Goal: Find specific page/section

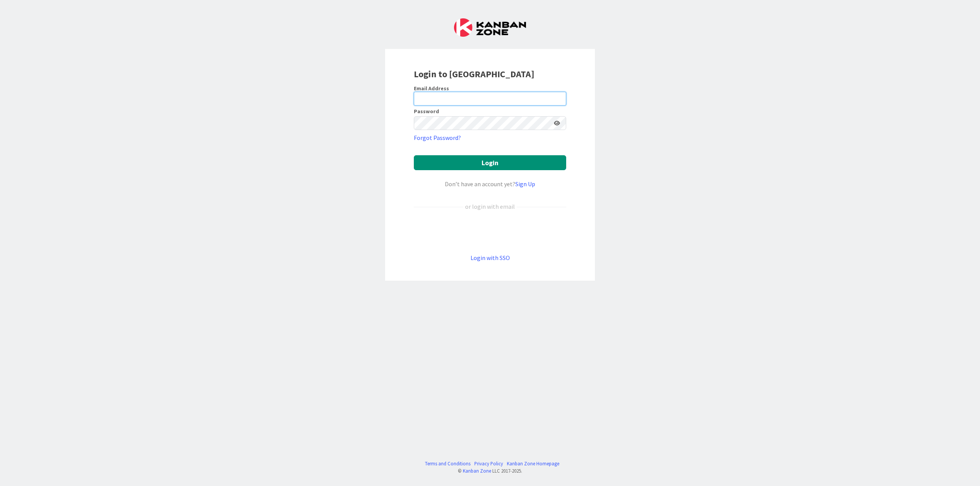
click at [449, 98] on input "email" at bounding box center [490, 99] width 152 height 14
click at [0, 486] on com-1password-button at bounding box center [0, 486] width 0 height 0
type input "[EMAIL_ADDRESS][DOMAIN_NAME]"
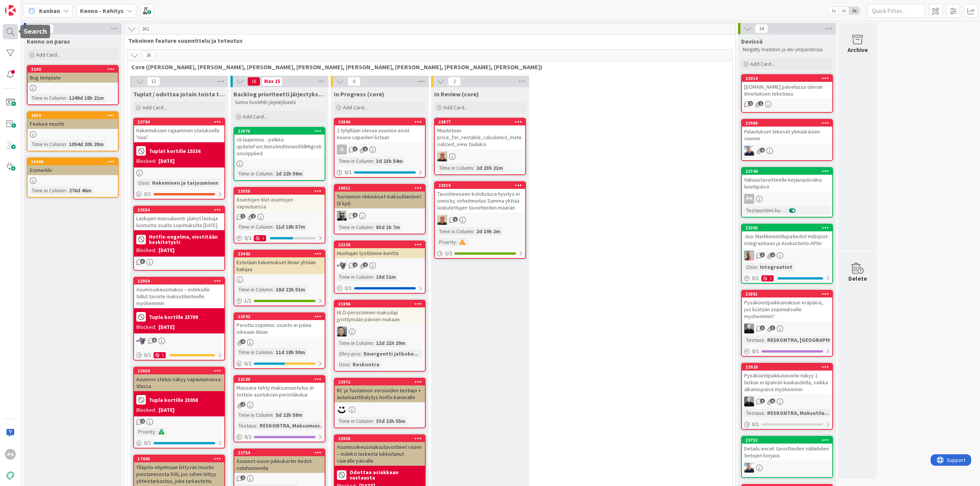
click at [5, 32] on div at bounding box center [10, 31] width 15 height 15
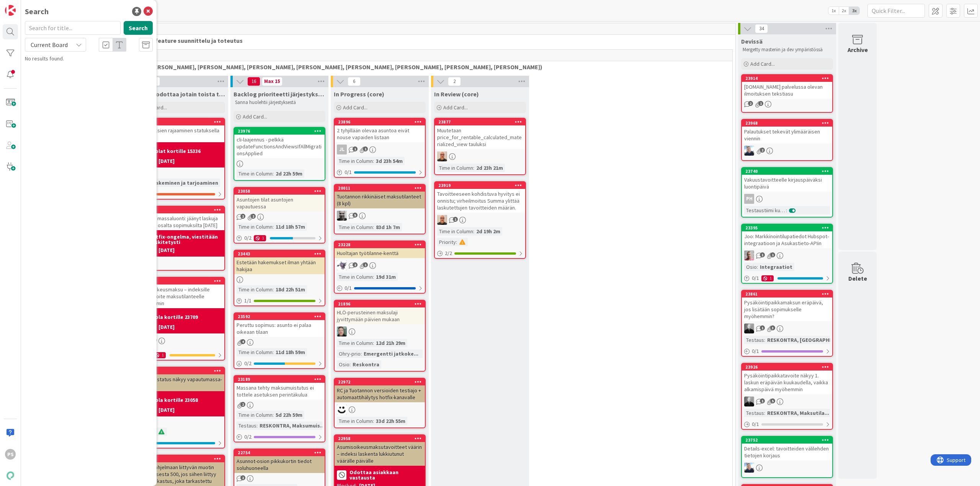
click at [66, 29] on input "text" at bounding box center [73, 28] width 96 height 14
click at [325, 14] on div "Kanban Kenno - Kehitys 1x 2x 3x" at bounding box center [500, 10] width 959 height 21
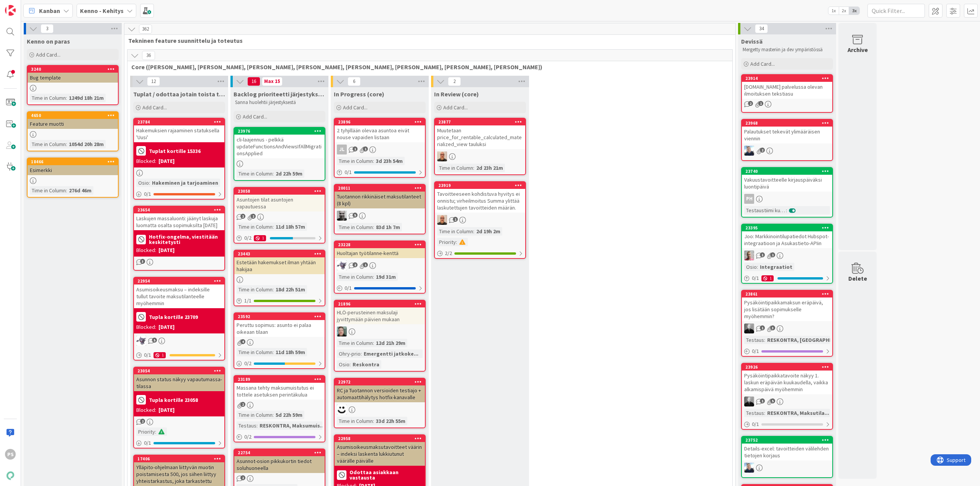
click at [601, 19] on div "Kanban Kenno - Kehitys 1x 2x 3x" at bounding box center [500, 10] width 959 height 21
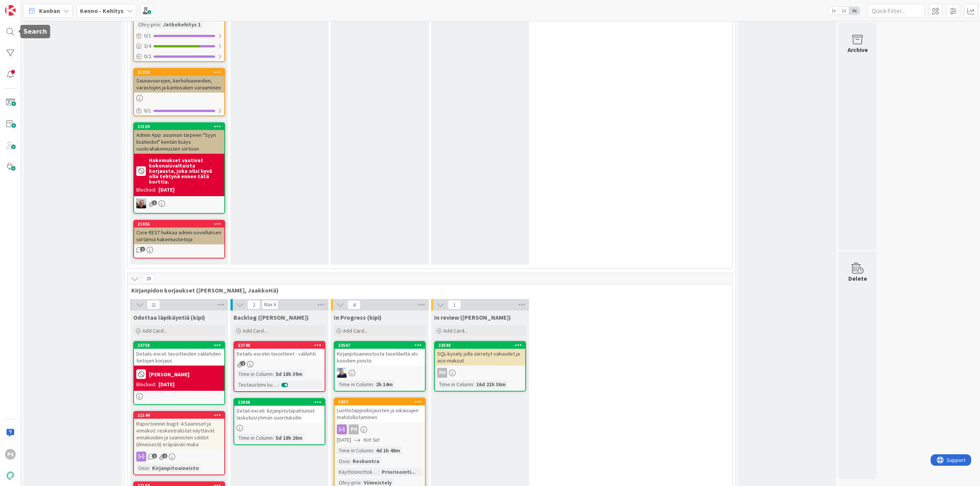
scroll to position [5317, 0]
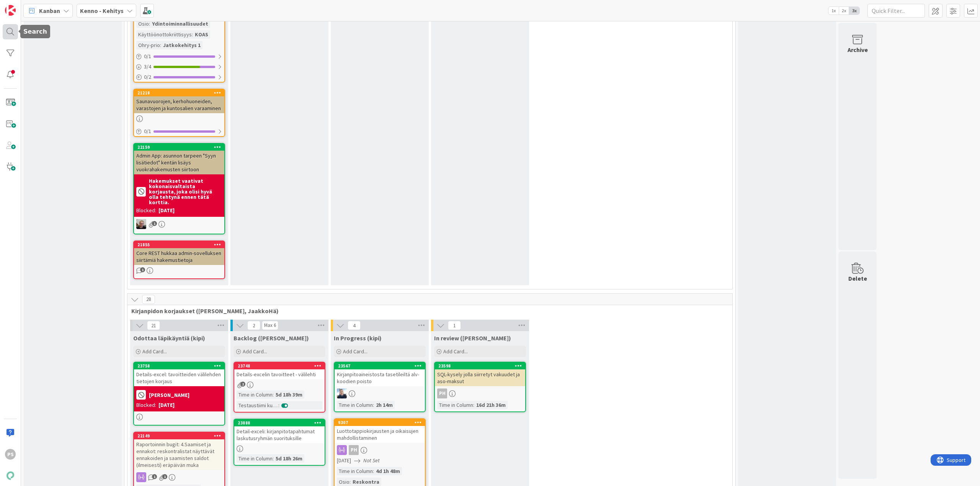
click at [8, 28] on div at bounding box center [10, 31] width 15 height 15
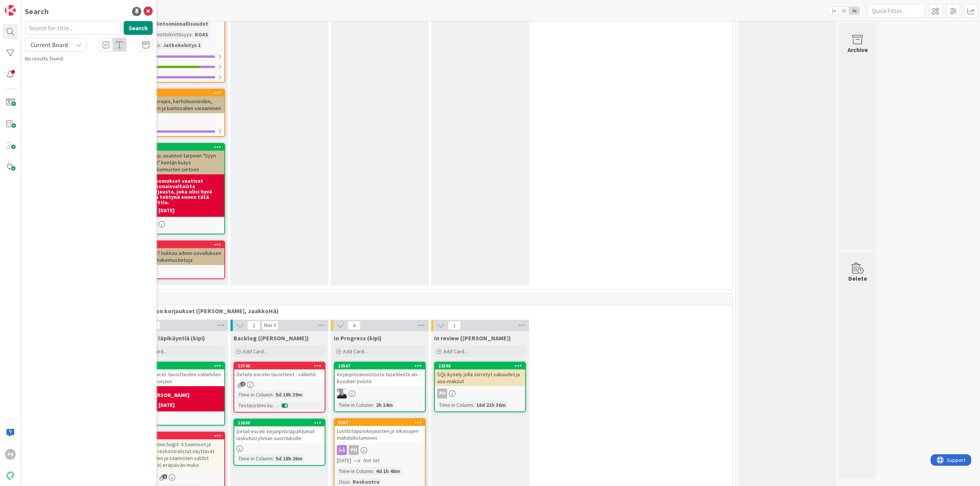
click at [79, 29] on input "text" at bounding box center [73, 28] width 96 height 14
type input "hyvityksen tekeminen tulevai"
click at [79, 45] on icon at bounding box center [79, 45] width 6 height 6
click at [55, 77] on span "All Boards" at bounding box center [69, 76] width 80 height 11
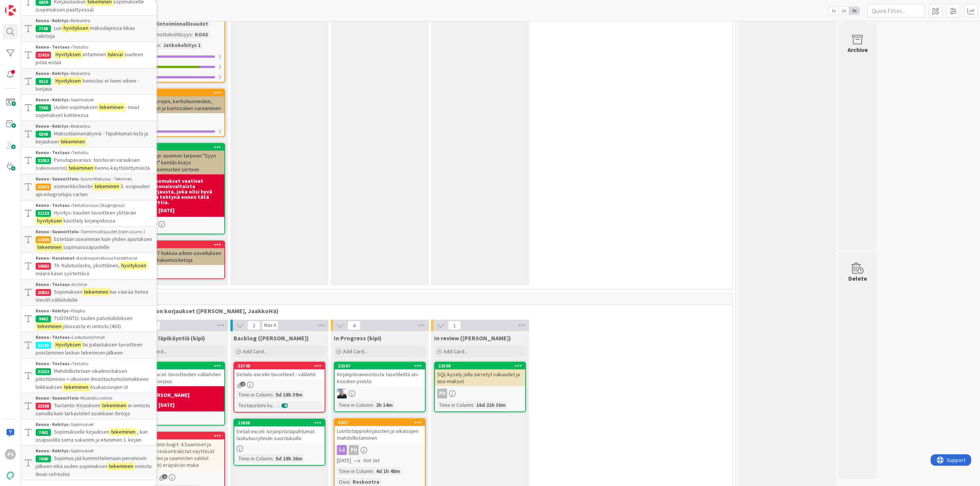
scroll to position [480, 0]
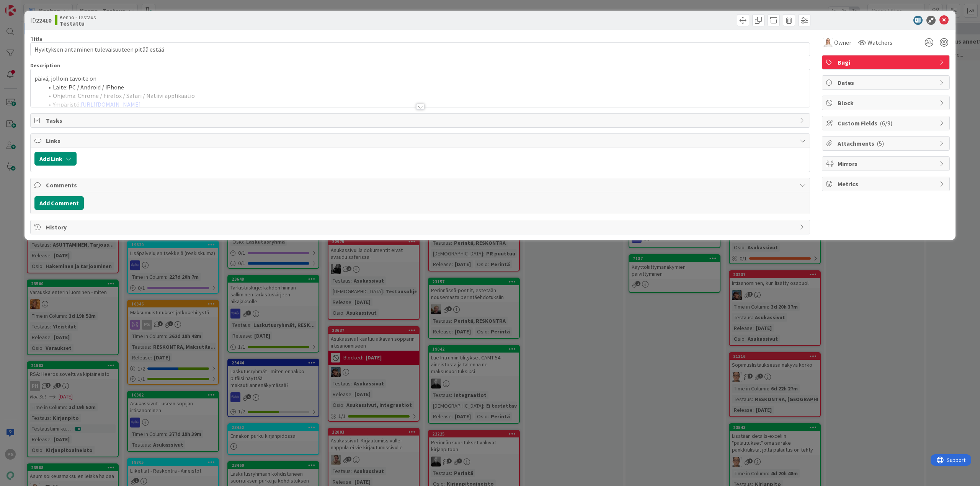
click at [419, 106] on div at bounding box center [420, 107] width 8 height 6
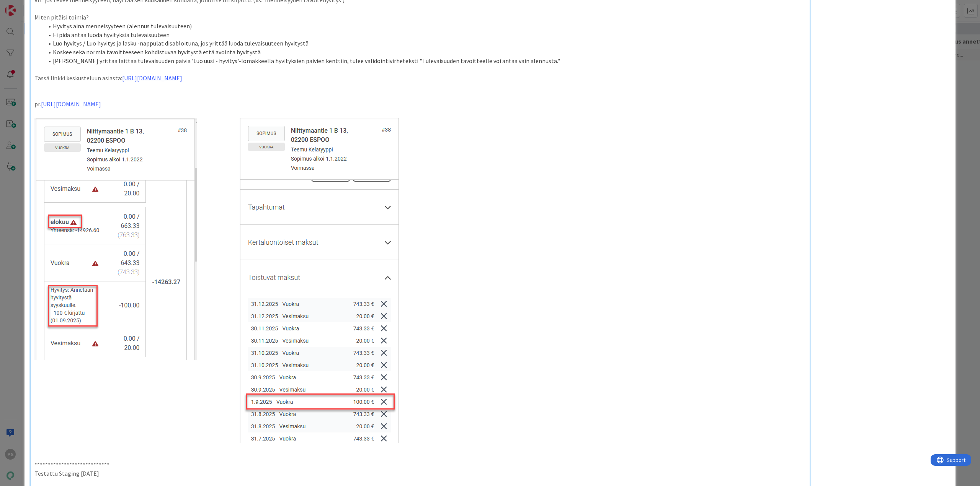
scroll to position [214, 0]
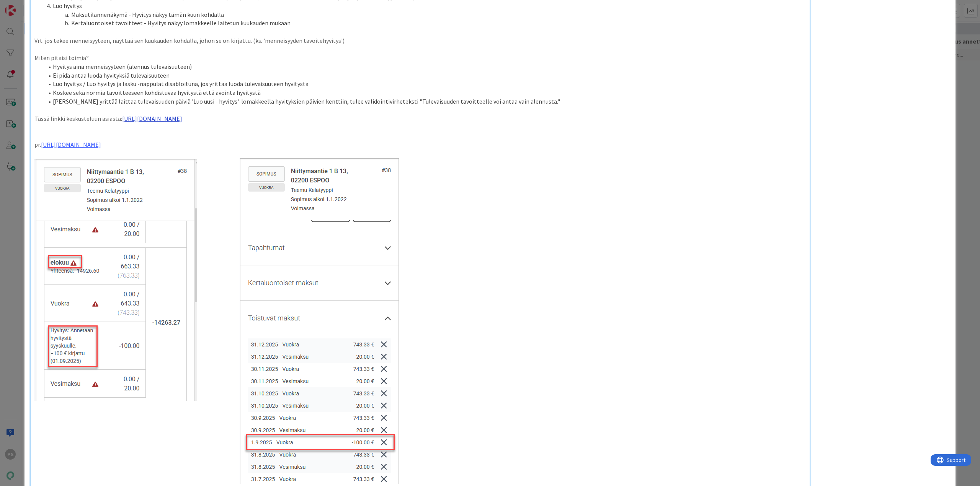
click at [182, 116] on link "[URL][DOMAIN_NAME]" at bounding box center [152, 119] width 60 height 8
click at [204, 131] on link "[URL][DOMAIN_NAME]" at bounding box center [194, 134] width 52 height 10
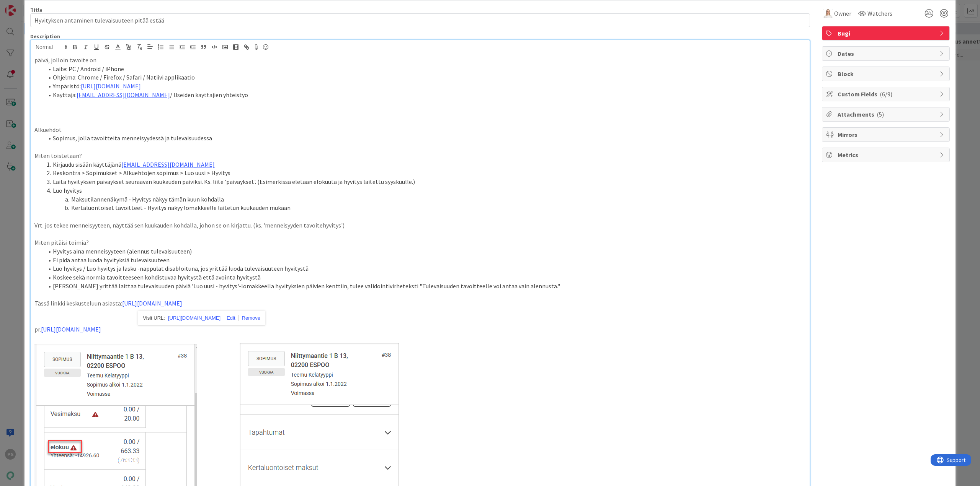
scroll to position [0, 0]
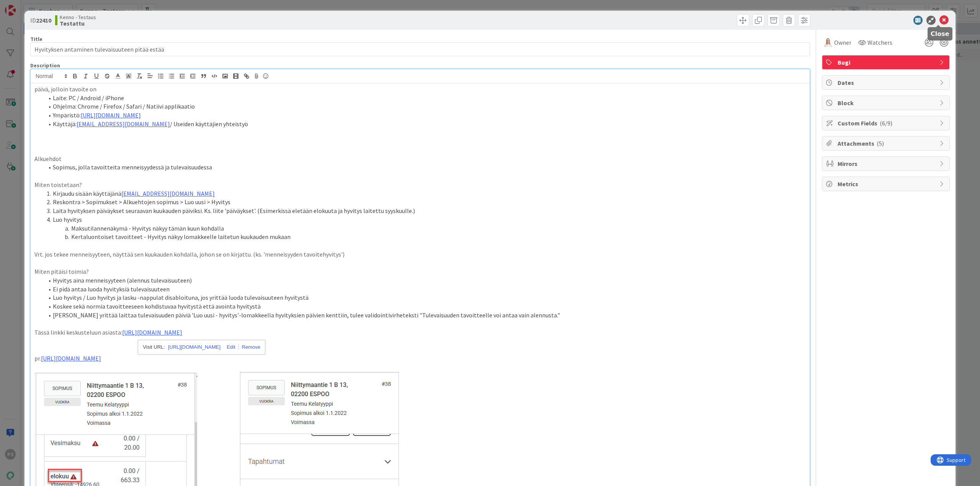
click at [942, 18] on icon at bounding box center [943, 20] width 9 height 9
